Goal: Find specific page/section: Find specific page/section

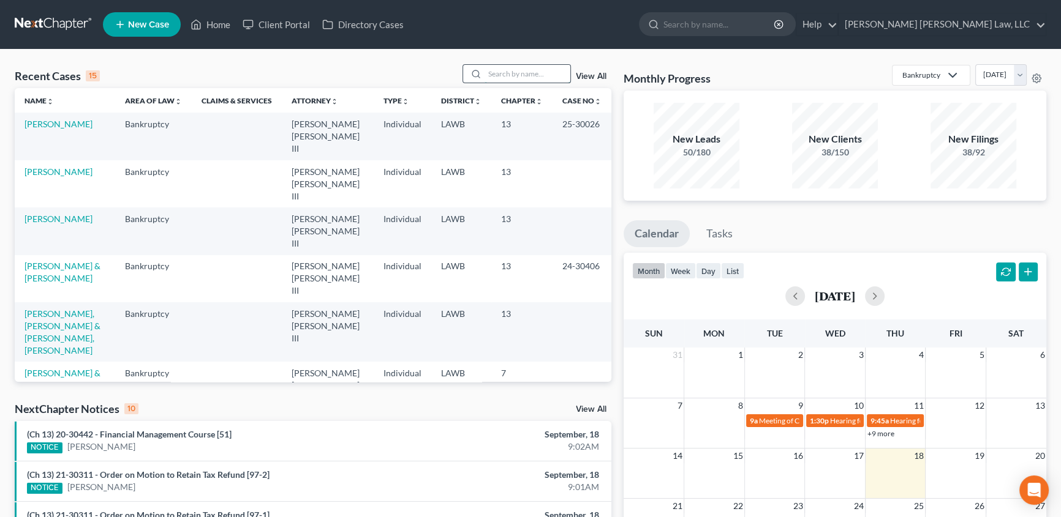
click at [516, 81] on input "search" at bounding box center [527, 74] width 86 height 18
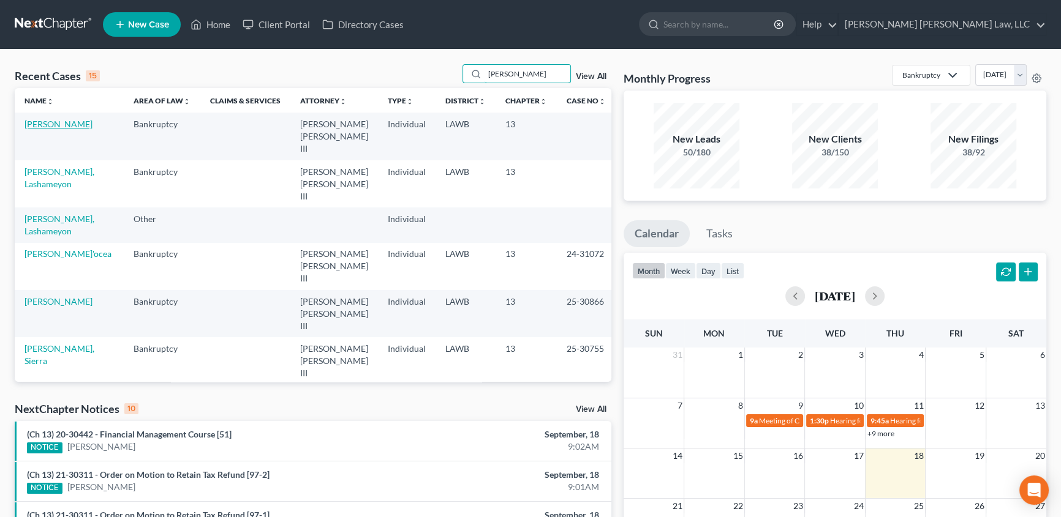
type input "[PERSON_NAME]"
click at [43, 124] on link "[PERSON_NAME]" at bounding box center [58, 124] width 68 height 10
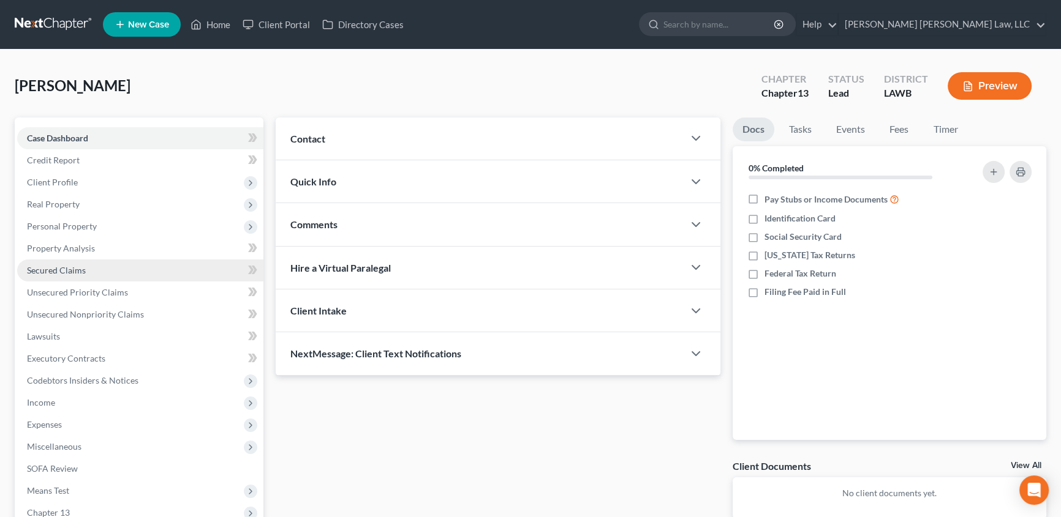
click at [67, 265] on span "Secured Claims" at bounding box center [56, 270] width 59 height 10
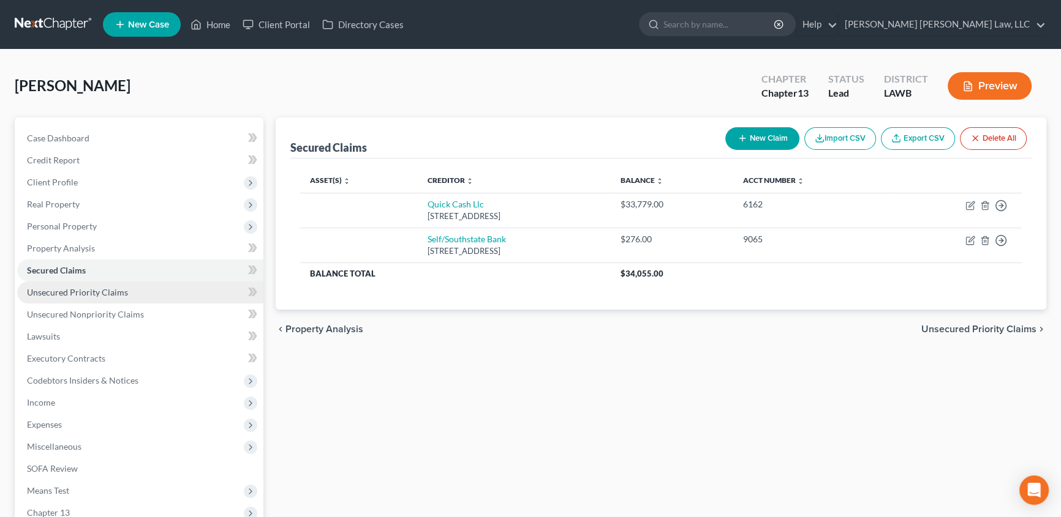
click at [64, 288] on span "Unsecured Priority Claims" at bounding box center [77, 292] width 101 height 10
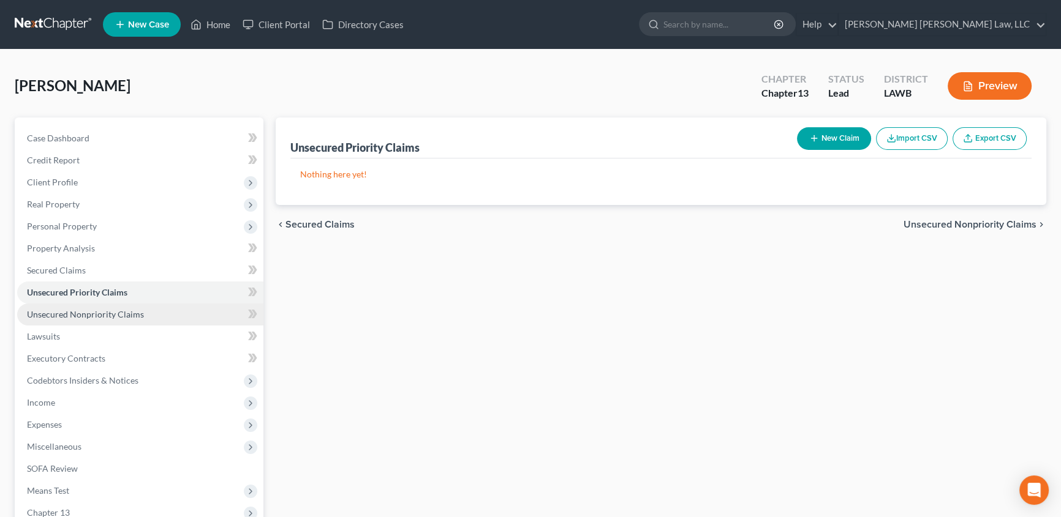
click at [68, 312] on span "Unsecured Nonpriority Claims" at bounding box center [85, 314] width 117 height 10
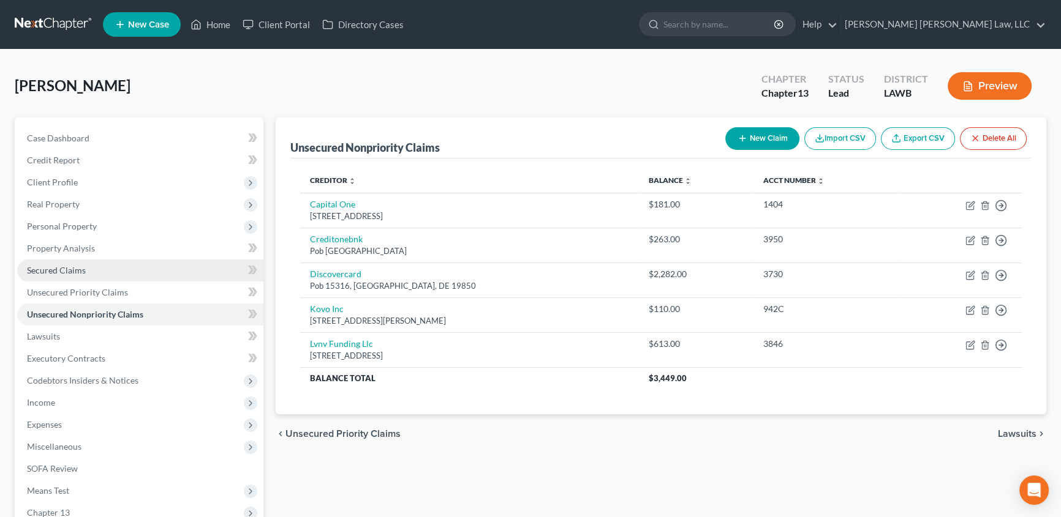
click at [78, 269] on span "Secured Claims" at bounding box center [56, 270] width 59 height 10
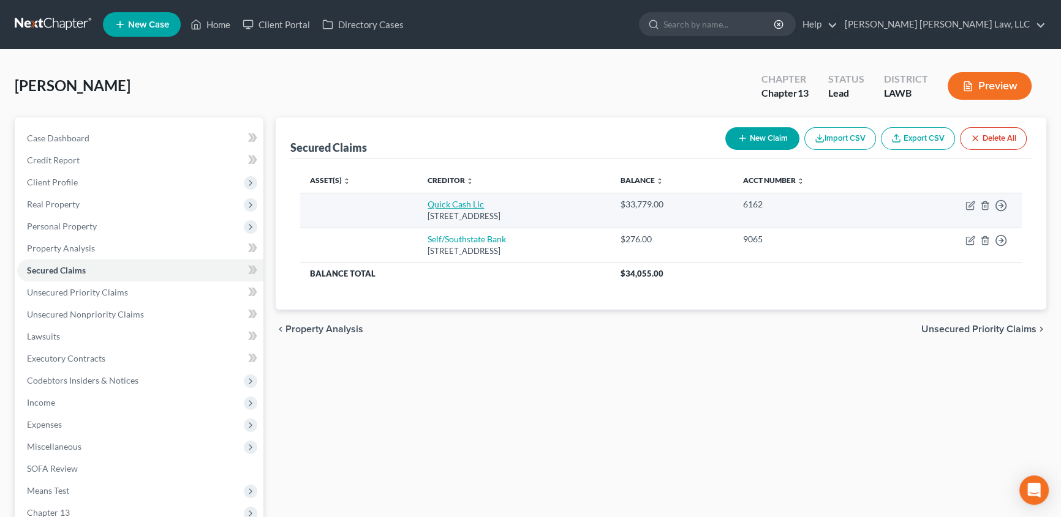
click at [433, 208] on link "Quick Cash Llc" at bounding box center [455, 204] width 56 height 10
select select "19"
select select "0"
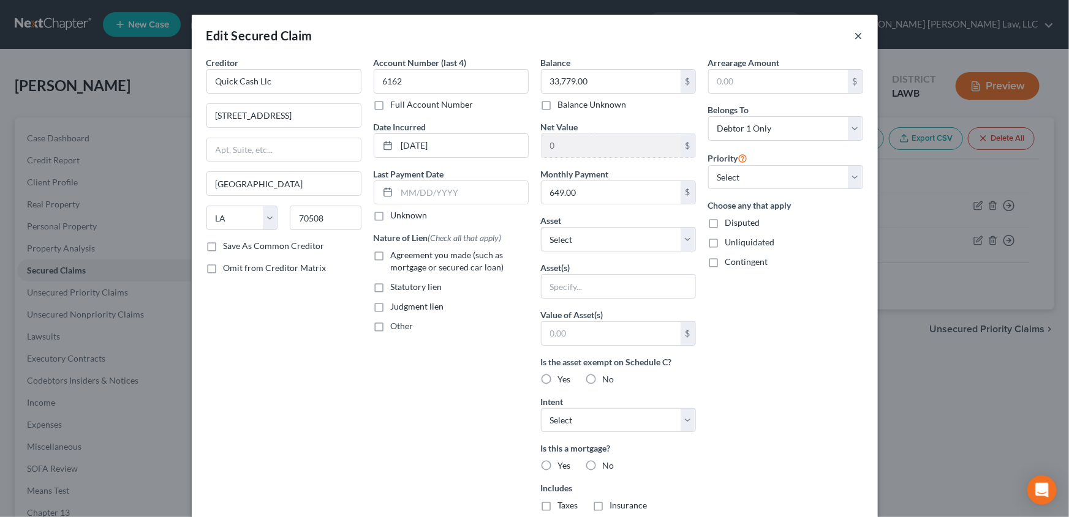
click at [854, 36] on button "×" at bounding box center [858, 35] width 9 height 15
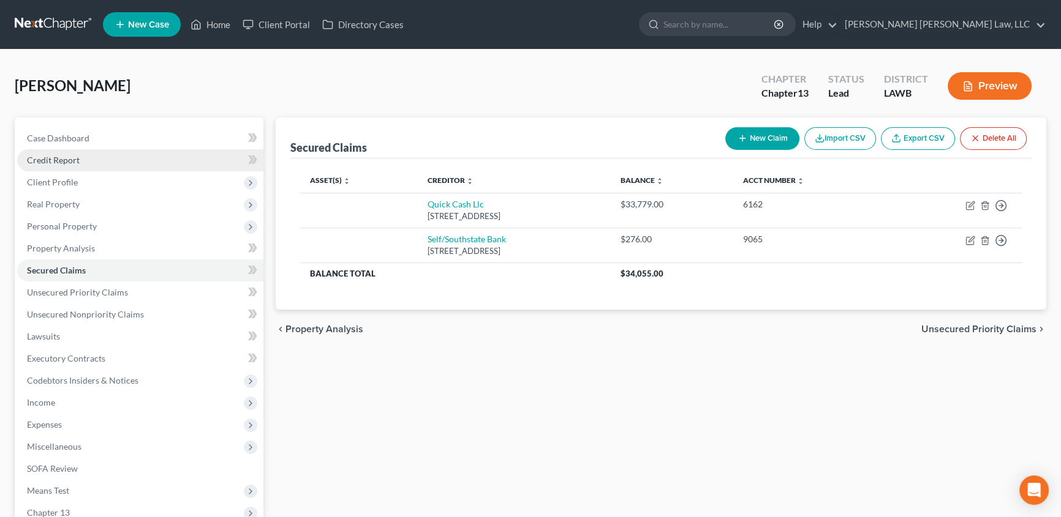
click at [78, 159] on span "Credit Report" at bounding box center [53, 160] width 53 height 10
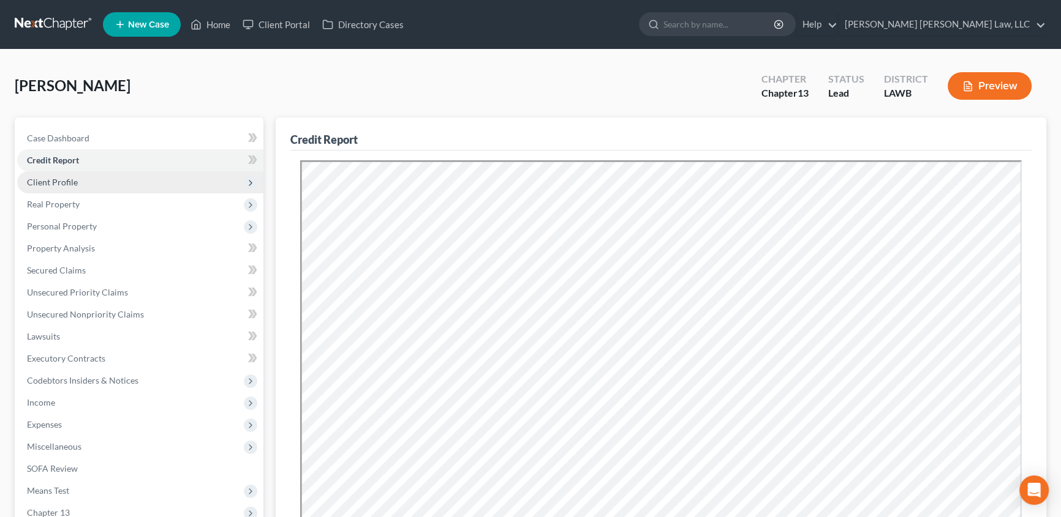
click at [58, 174] on span "Client Profile" at bounding box center [140, 182] width 246 height 22
